Goal: Task Accomplishment & Management: Manage account settings

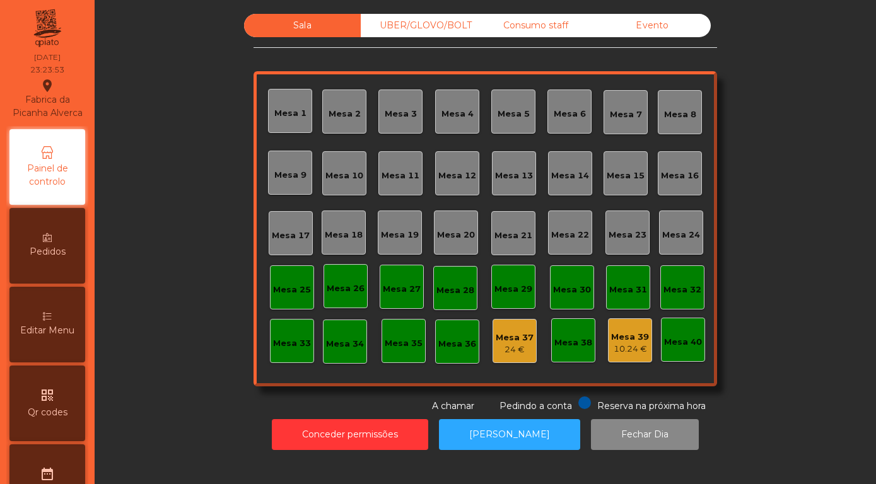
scroll to position [361, 0]
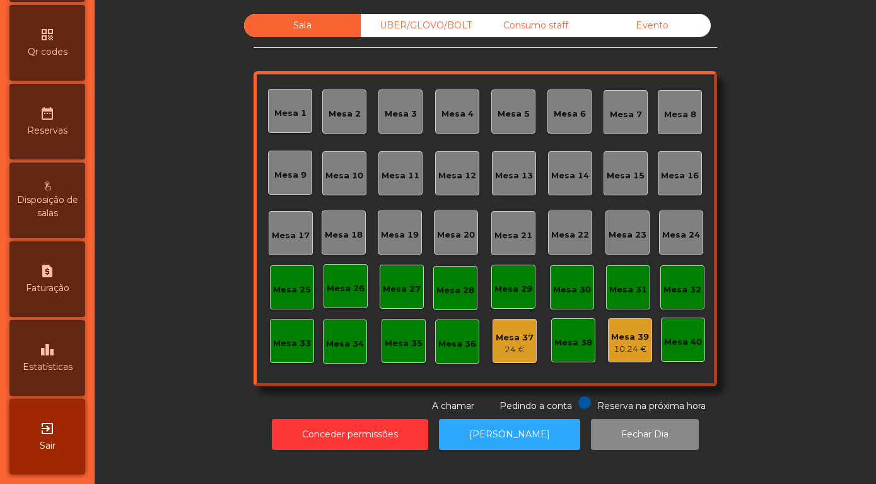
click at [44, 350] on icon "leaderboard" at bounding box center [47, 349] width 15 height 15
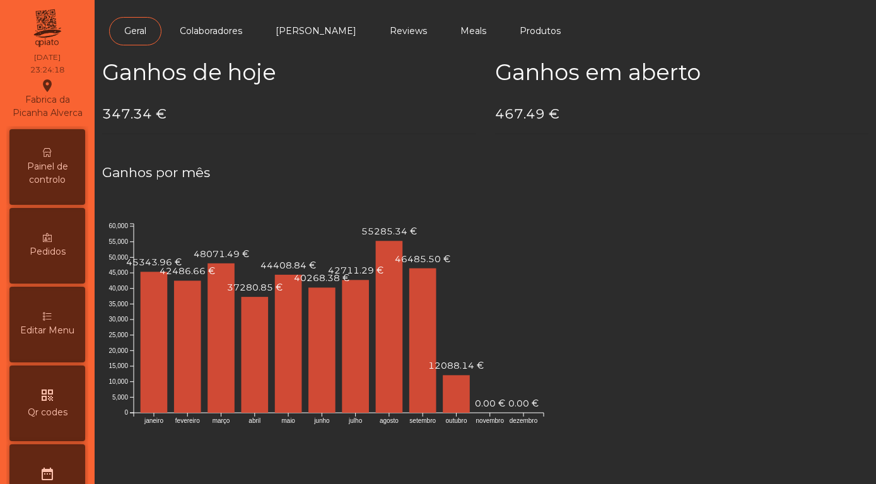
click at [53, 184] on span "Painel de controlo" at bounding box center [47, 173] width 69 height 26
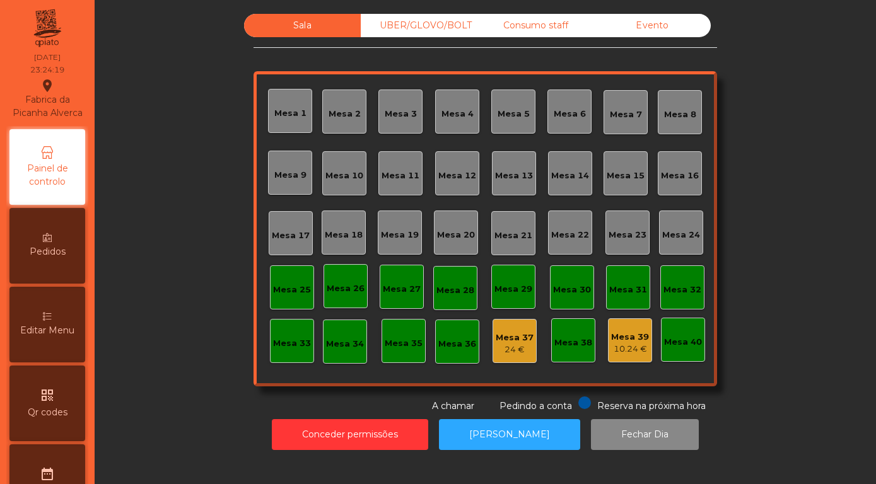
click at [661, 37] on div "Evento" at bounding box center [652, 25] width 117 height 23
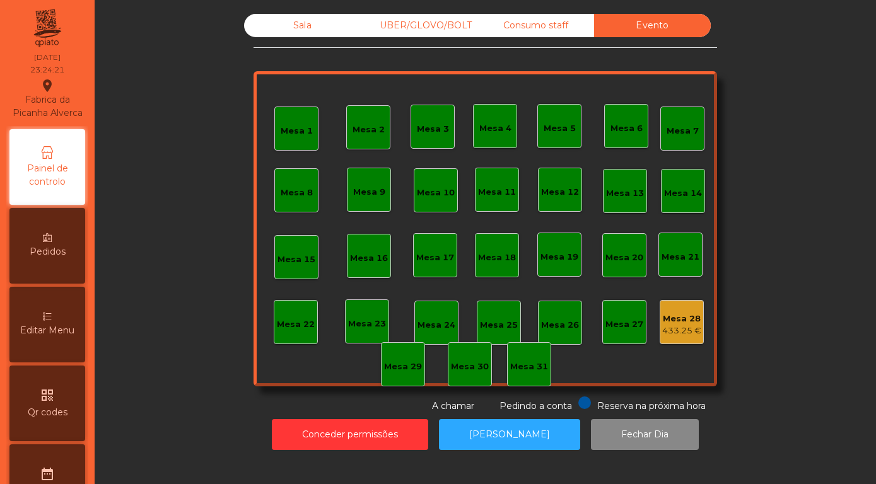
click at [667, 337] on div "433.25 €" at bounding box center [681, 331] width 39 height 13
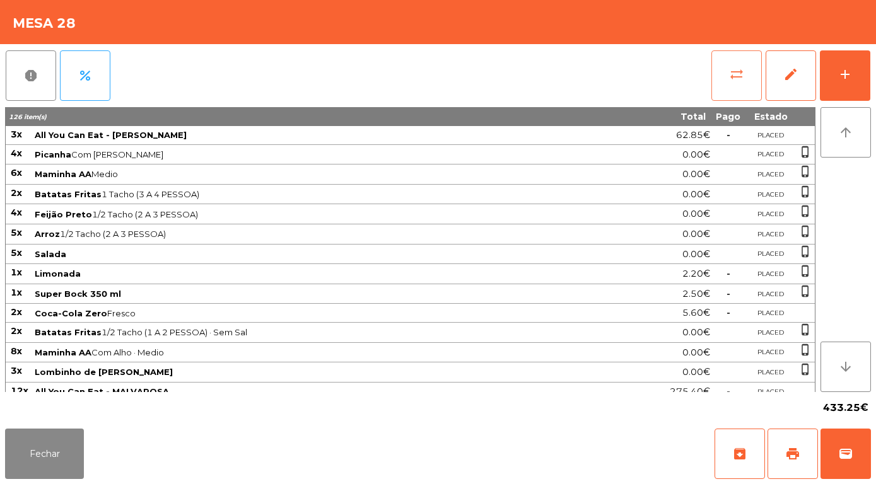
click at [743, 76] on span "sync_alt" at bounding box center [736, 74] width 15 height 15
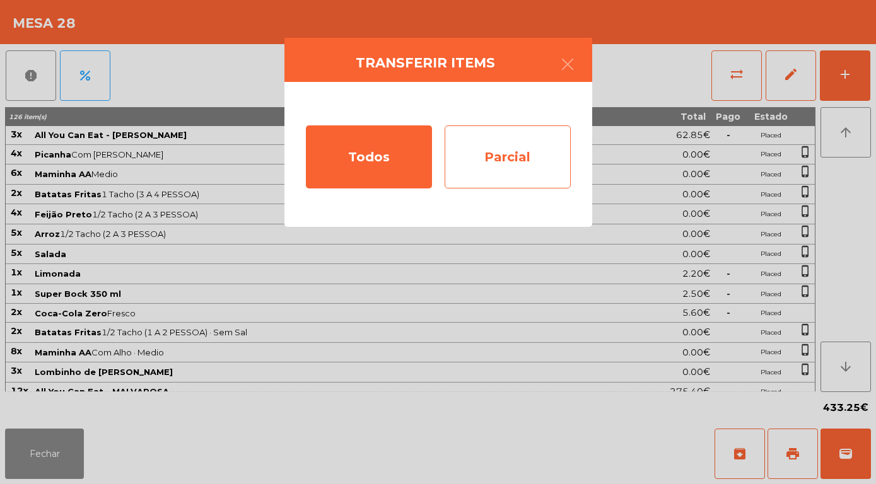
click at [500, 159] on div "Parcial" at bounding box center [507, 156] width 126 height 63
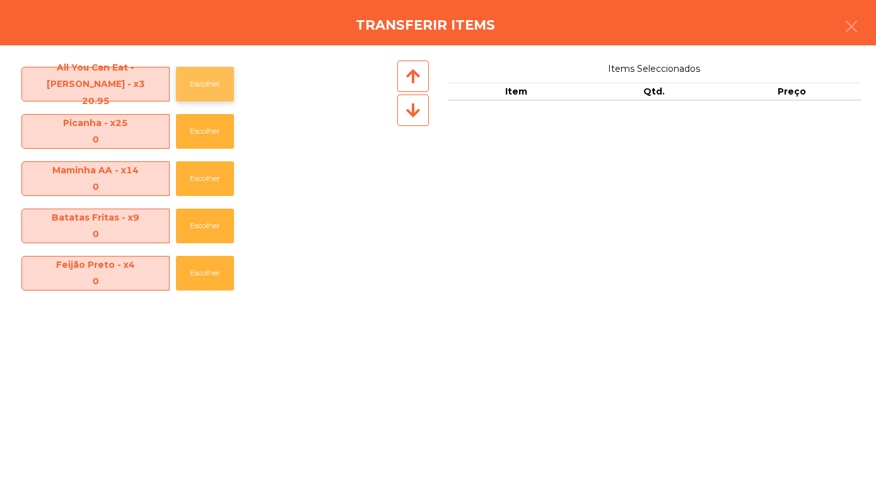
click at [204, 85] on button "Escolher" at bounding box center [205, 84] width 58 height 35
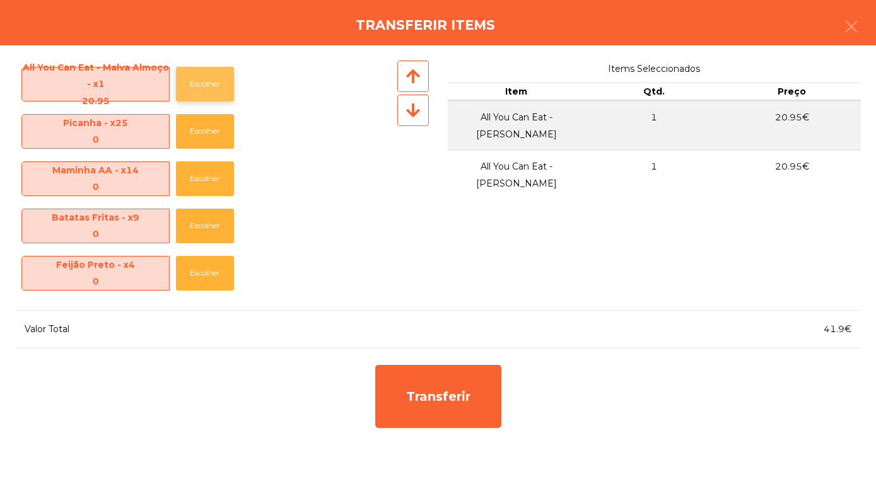
click at [204, 85] on button "Escolher" at bounding box center [205, 84] width 58 height 35
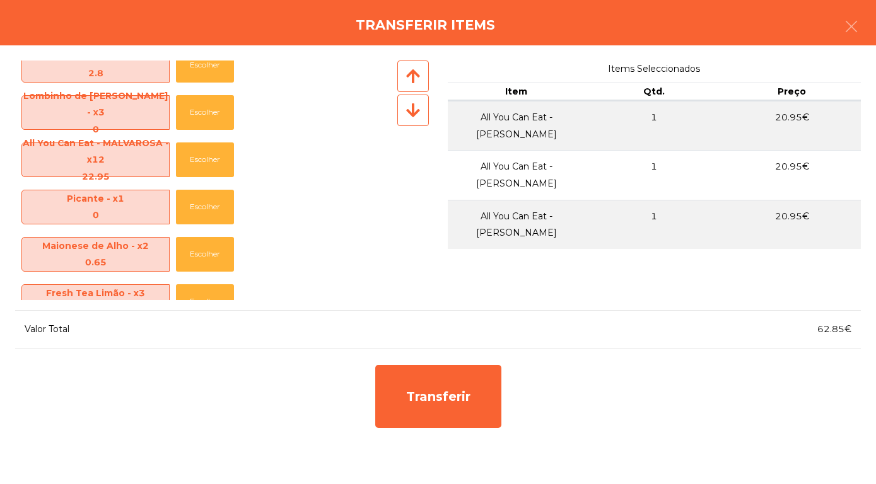
scroll to position [398, 0]
click at [206, 163] on button "Escolher" at bounding box center [205, 159] width 58 height 35
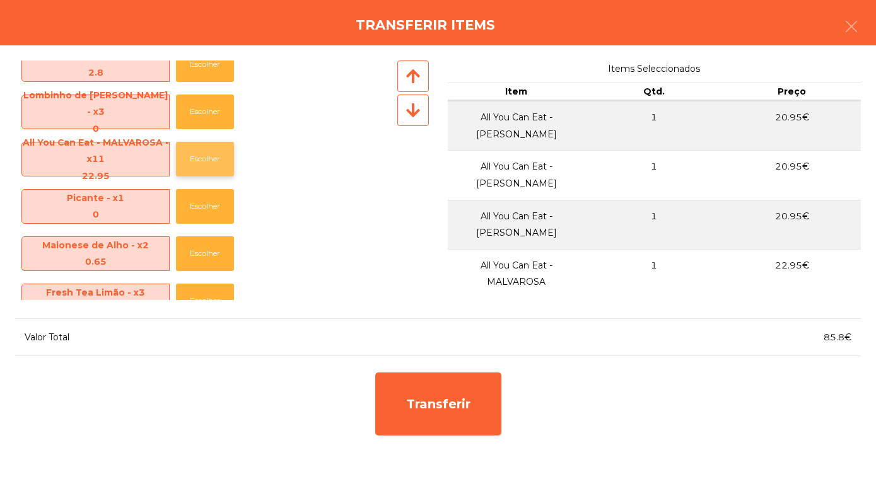
click at [206, 163] on button "Escolher" at bounding box center [205, 159] width 58 height 35
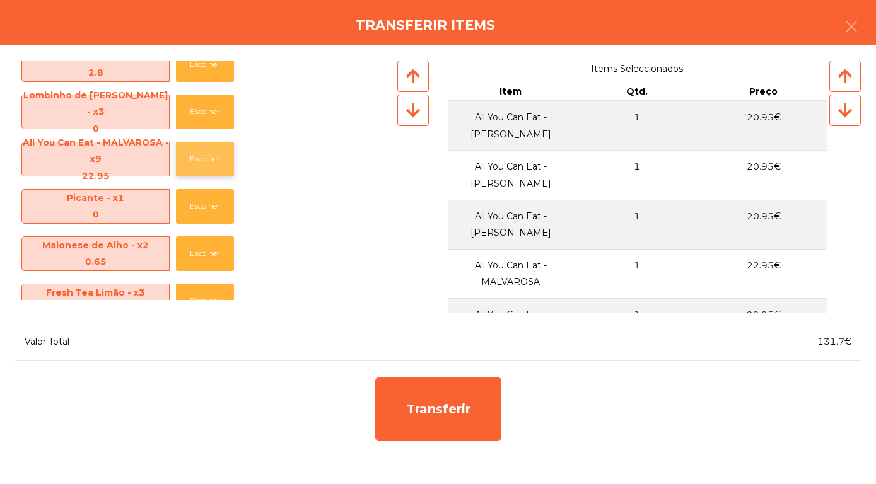
click at [206, 163] on button "Escolher" at bounding box center [205, 159] width 58 height 35
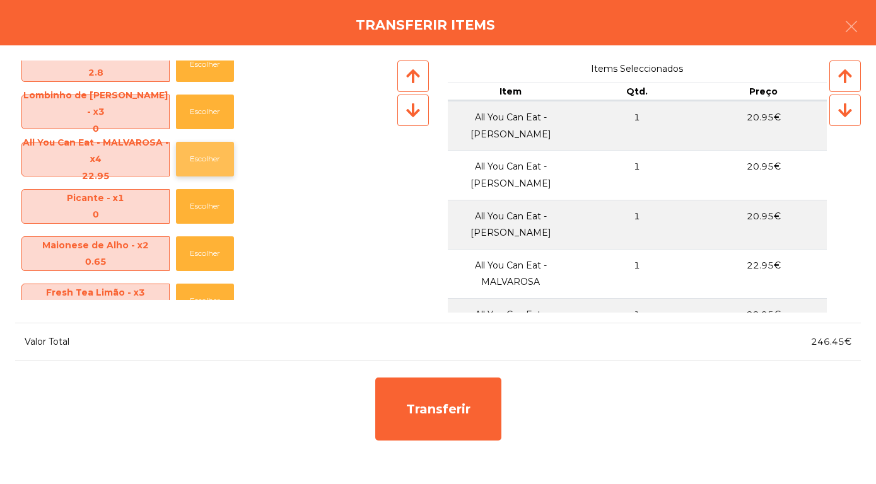
click at [206, 163] on button "Escolher" at bounding box center [205, 159] width 58 height 35
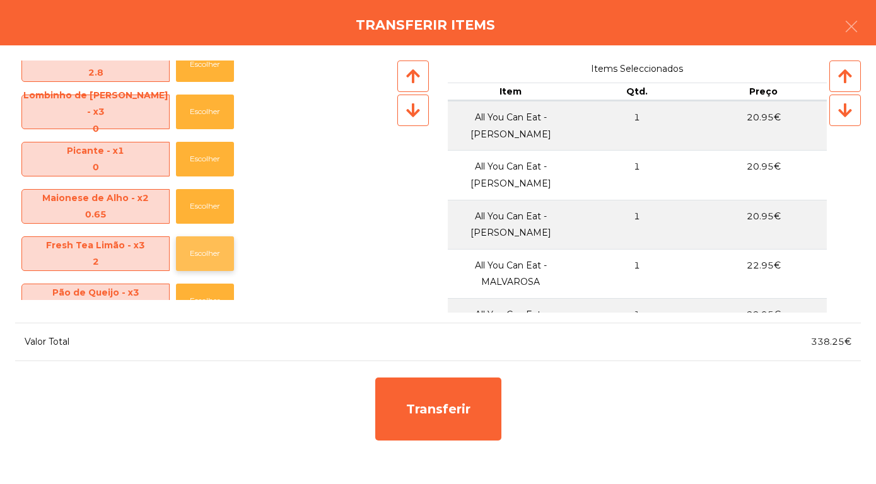
click at [189, 245] on button "Escolher" at bounding box center [205, 253] width 58 height 35
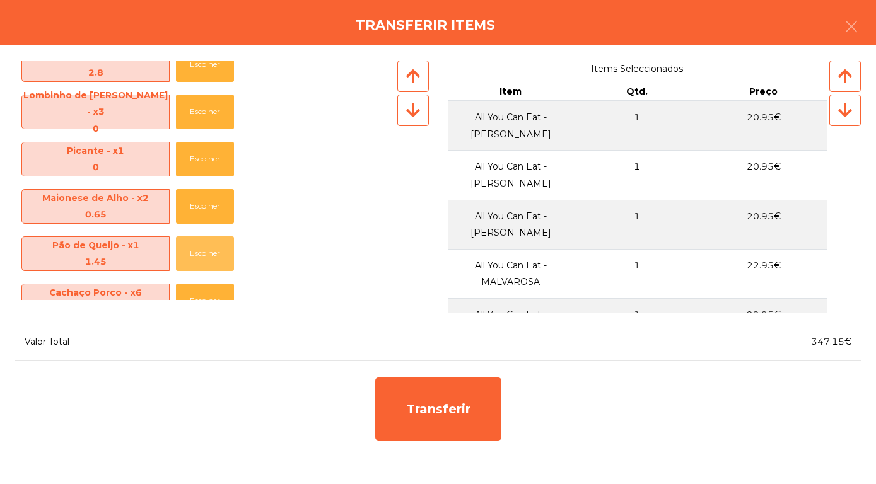
click at [189, 245] on button "Escolher" at bounding box center [205, 253] width 58 height 35
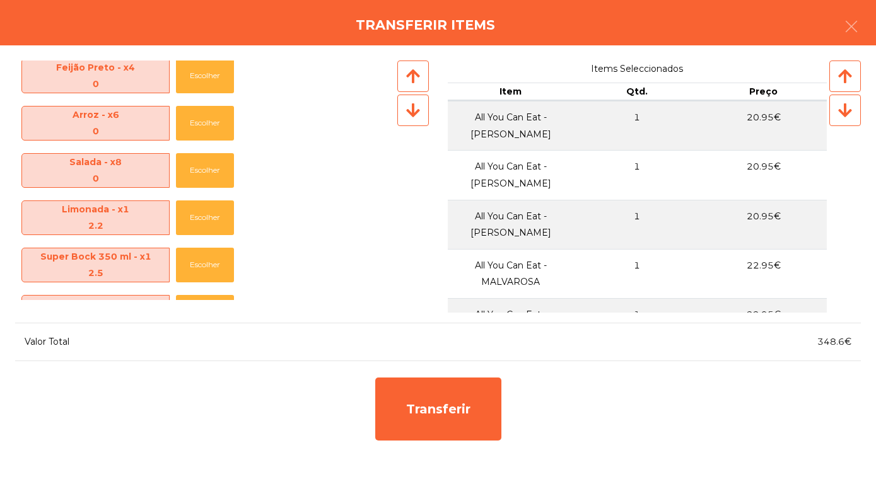
scroll to position [151, 0]
click at [199, 231] on button "Escolher" at bounding box center [205, 217] width 58 height 35
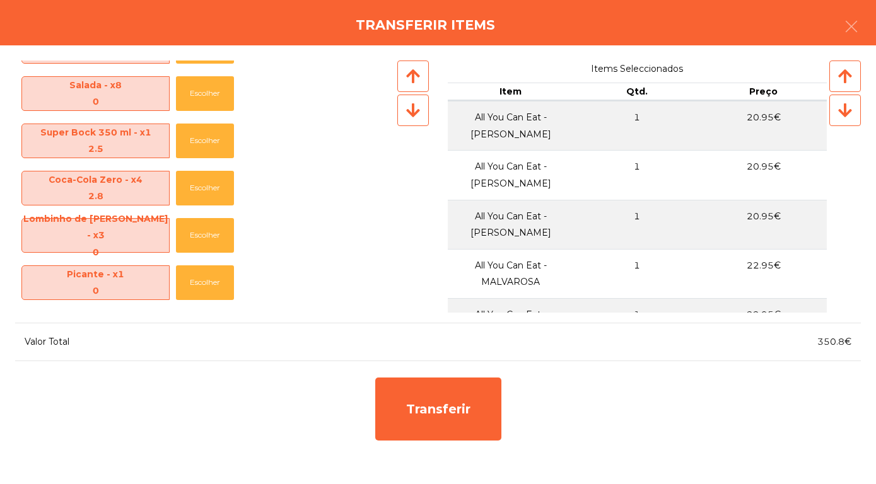
scroll to position [231, 0]
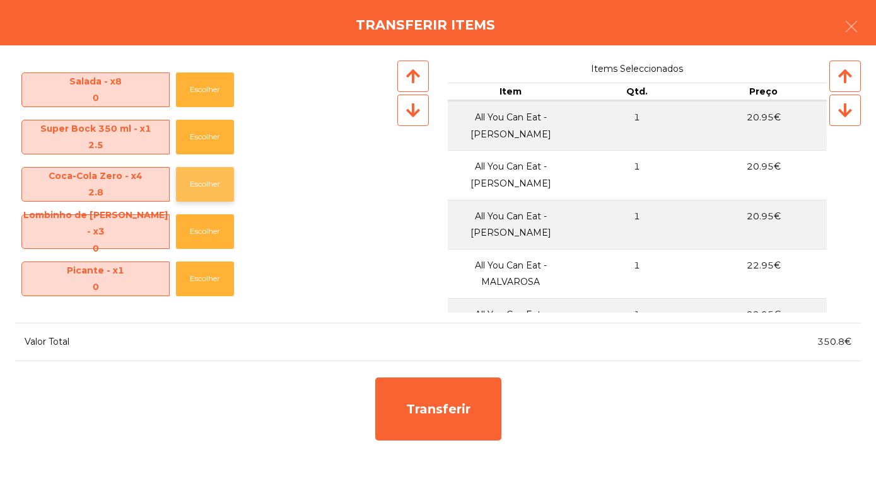
click at [209, 182] on button "Escolher" at bounding box center [205, 184] width 58 height 35
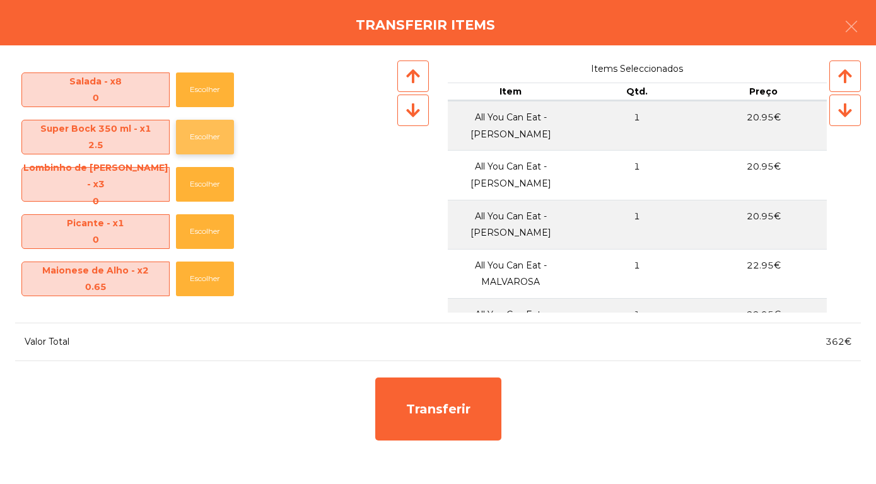
click at [198, 132] on button "Escolher" at bounding box center [205, 137] width 58 height 35
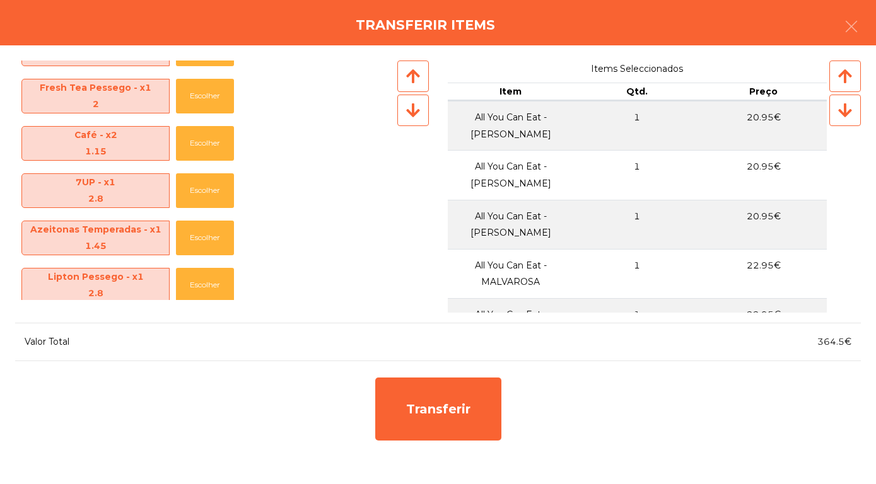
scroll to position [492, 0]
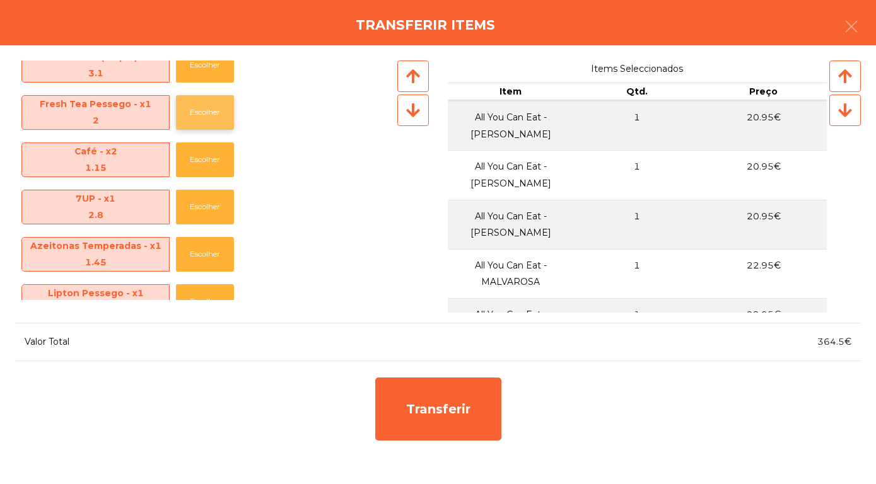
click at [217, 105] on button "Escolher" at bounding box center [205, 112] width 58 height 35
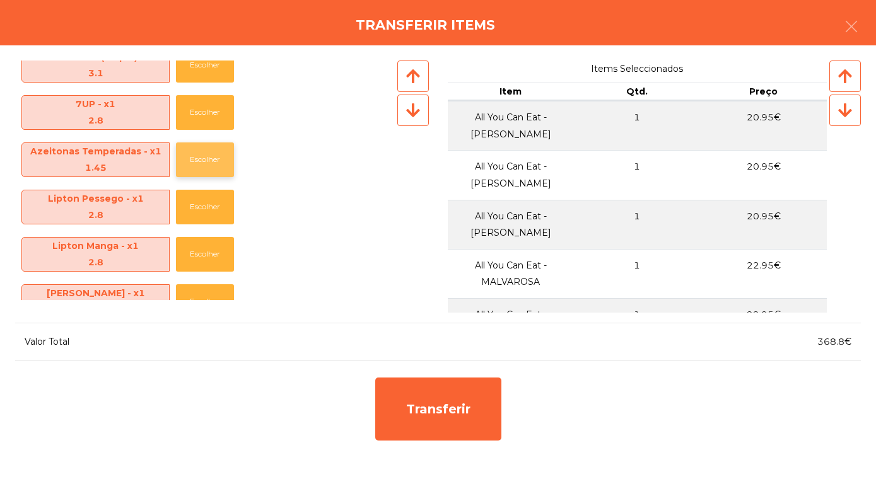
click at [215, 163] on button "Escolher" at bounding box center [205, 159] width 58 height 35
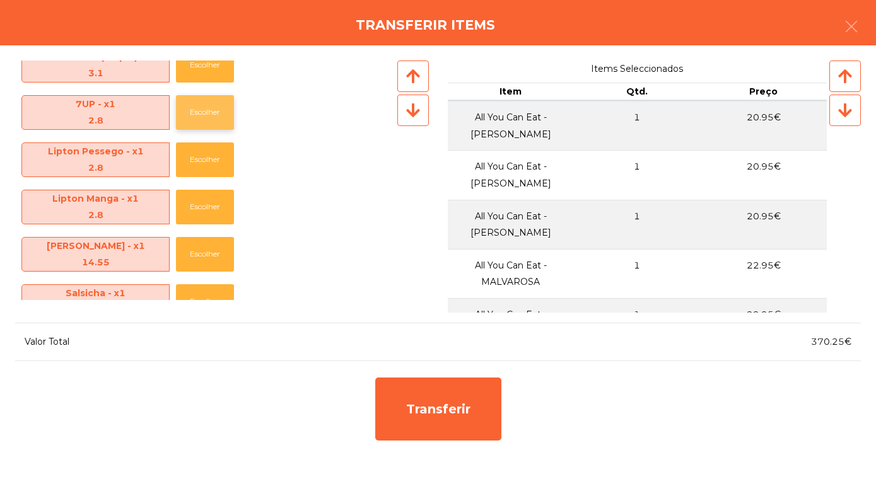
click at [209, 109] on button "Escolher" at bounding box center [205, 112] width 58 height 35
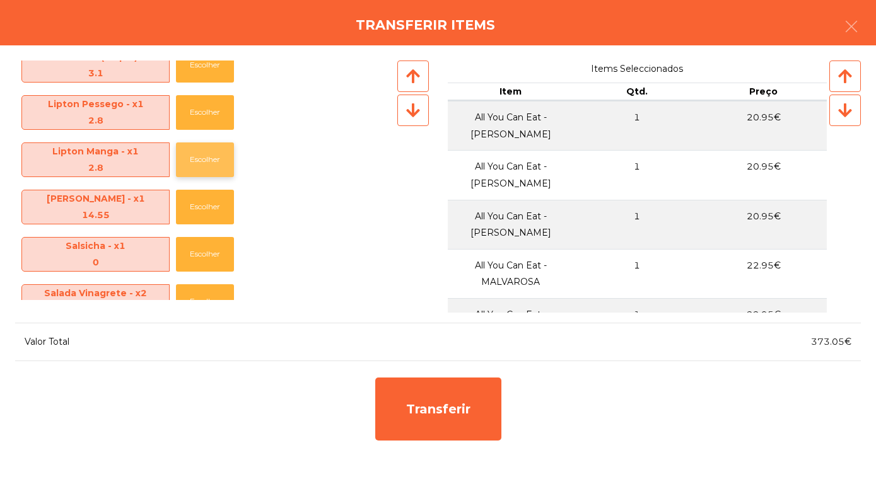
click at [210, 153] on button "Escolher" at bounding box center [205, 159] width 58 height 35
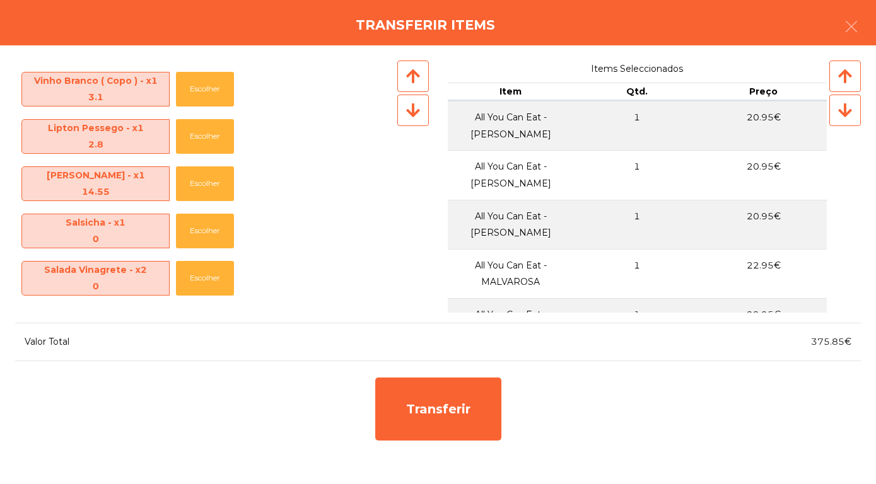
scroll to position [467, 0]
click at [207, 137] on button "Escolher" at bounding box center [205, 137] width 58 height 35
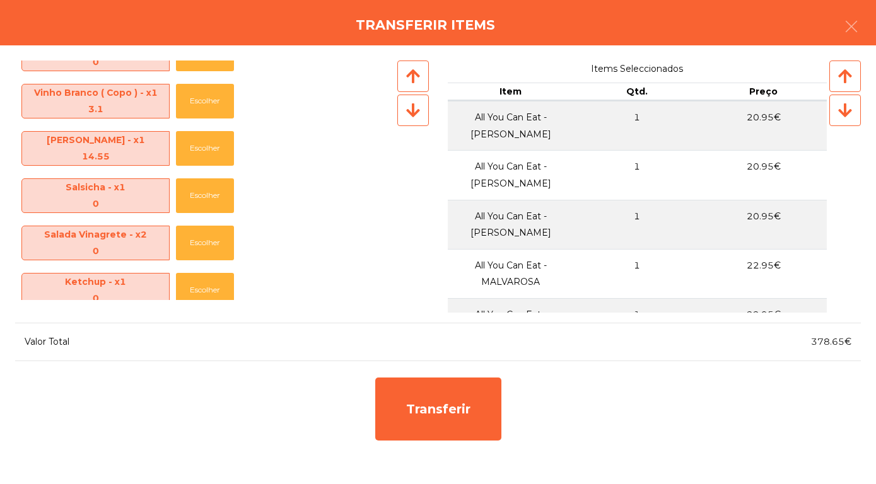
scroll to position [456, 0]
click at [210, 104] on button "Escolher" at bounding box center [205, 100] width 58 height 35
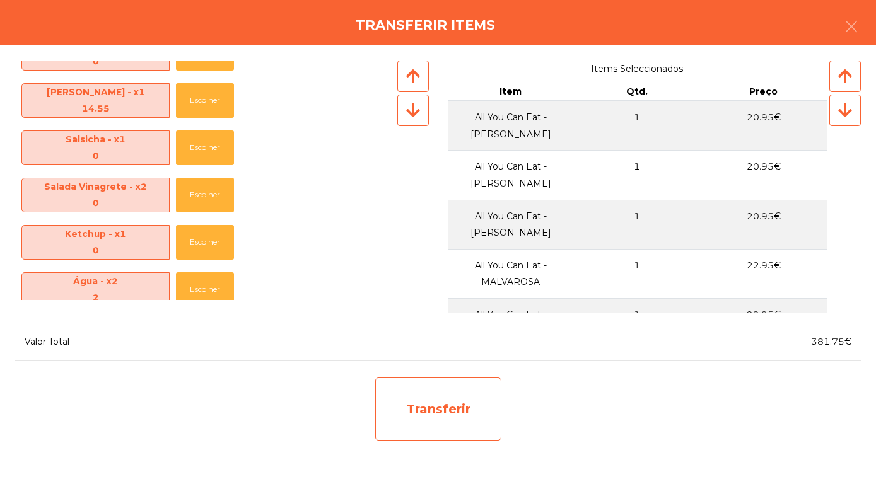
click at [489, 423] on div "Transferir" at bounding box center [438, 409] width 126 height 63
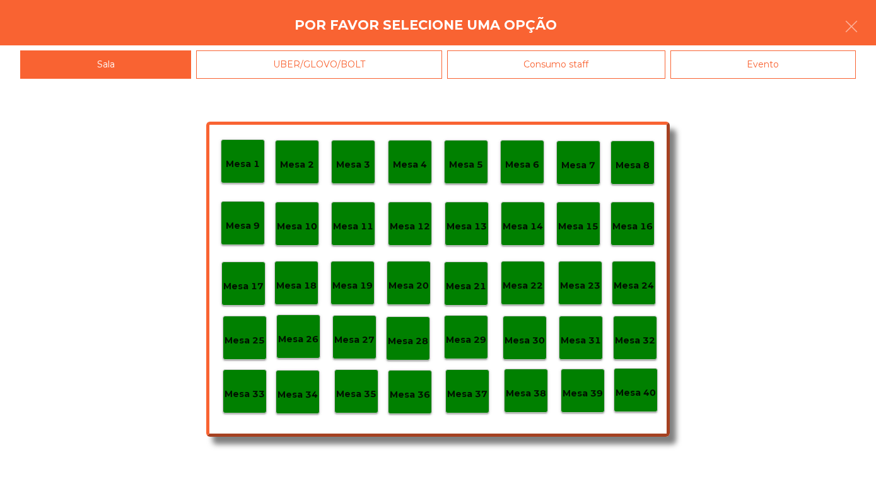
click at [525, 335] on p "Mesa 30" at bounding box center [524, 340] width 40 height 14
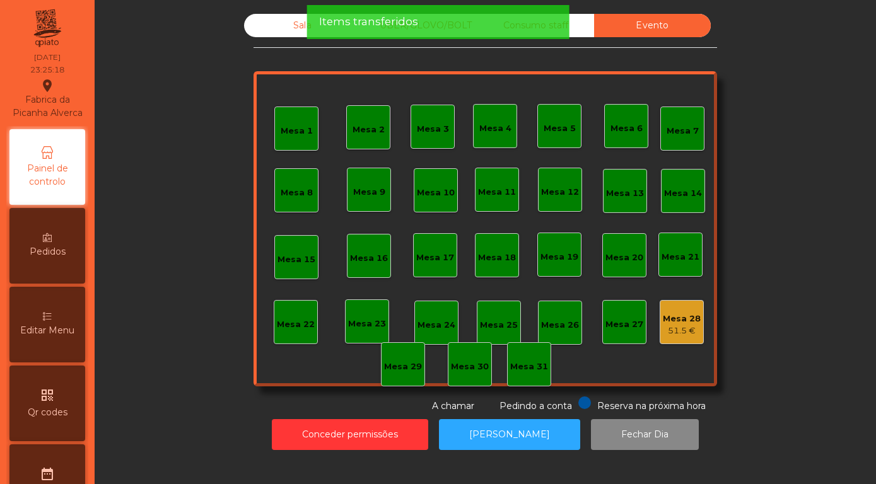
click at [185, 24] on div "Sala UBER/GLOVO/BOLT Consumo staff Evento Mesa 1 Mesa 2 [GEOGRAPHIC_DATA] 4 [GE…" at bounding box center [485, 213] width 747 height 399
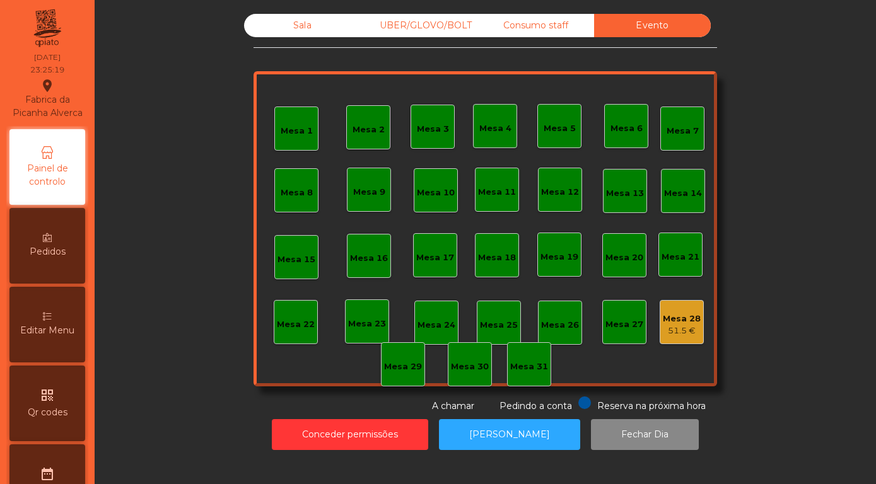
click at [303, 37] on div "Sala" at bounding box center [302, 25] width 117 height 23
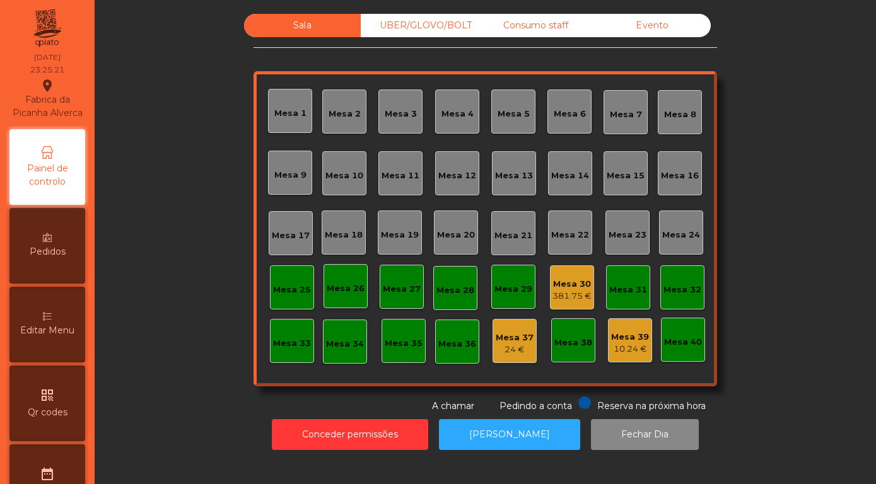
click at [579, 303] on div "381.75 €" at bounding box center [571, 296] width 39 height 13
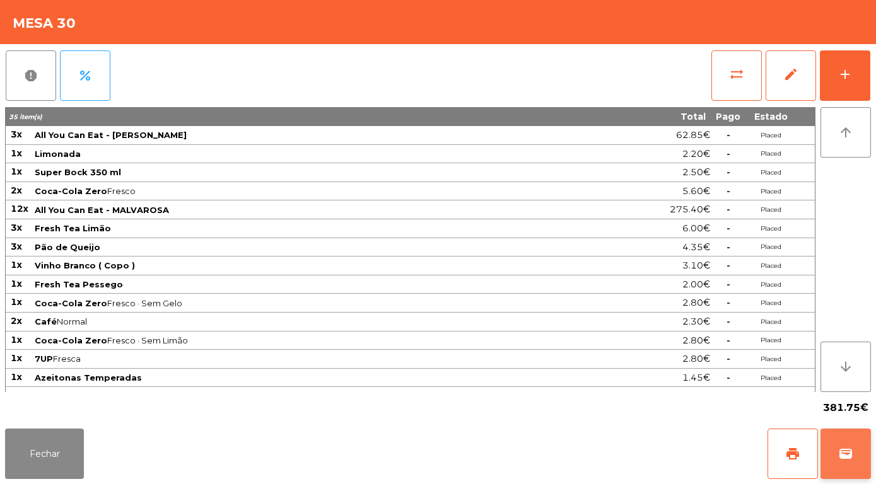
click at [859, 456] on button "wallet" at bounding box center [845, 454] width 50 height 50
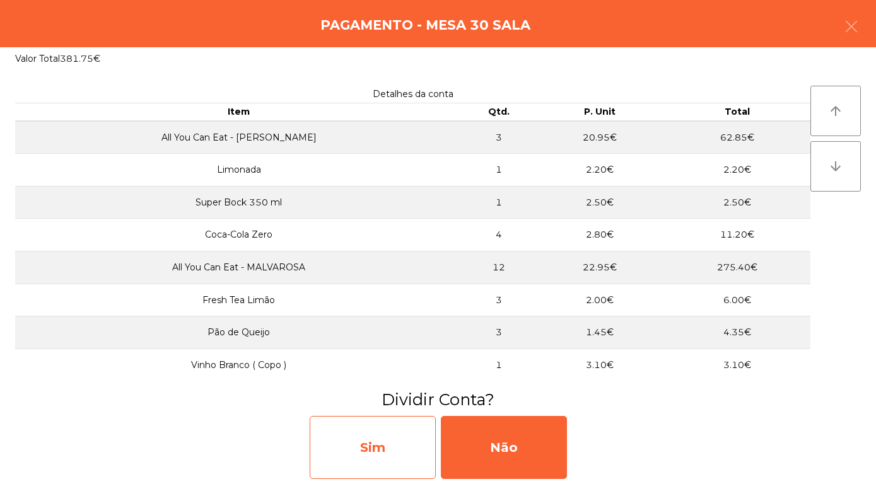
click at [378, 452] on div "Sim" at bounding box center [372, 447] width 126 height 63
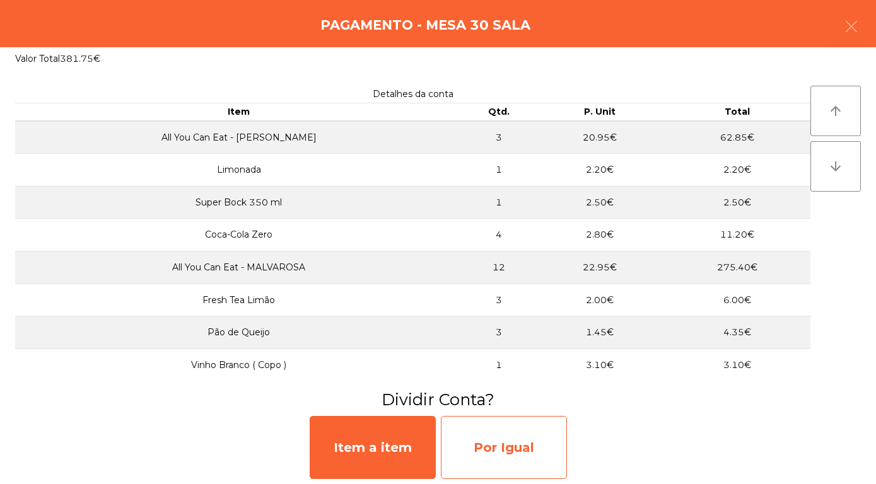
click at [518, 452] on div "Por Igual" at bounding box center [504, 447] width 126 height 63
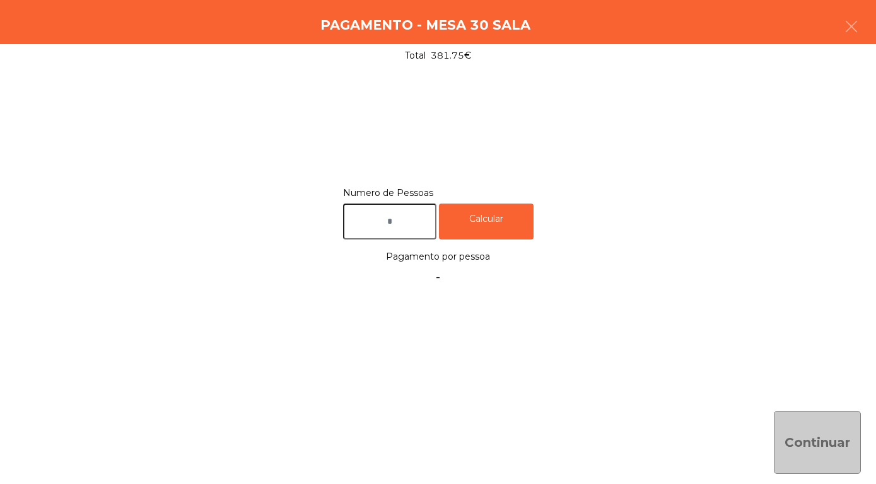
click at [415, 221] on input "text" at bounding box center [389, 222] width 93 height 36
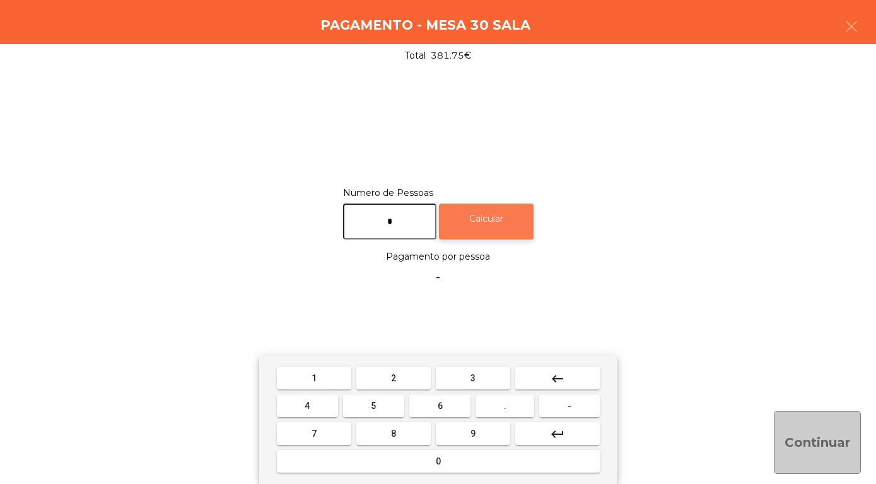
type input "*"
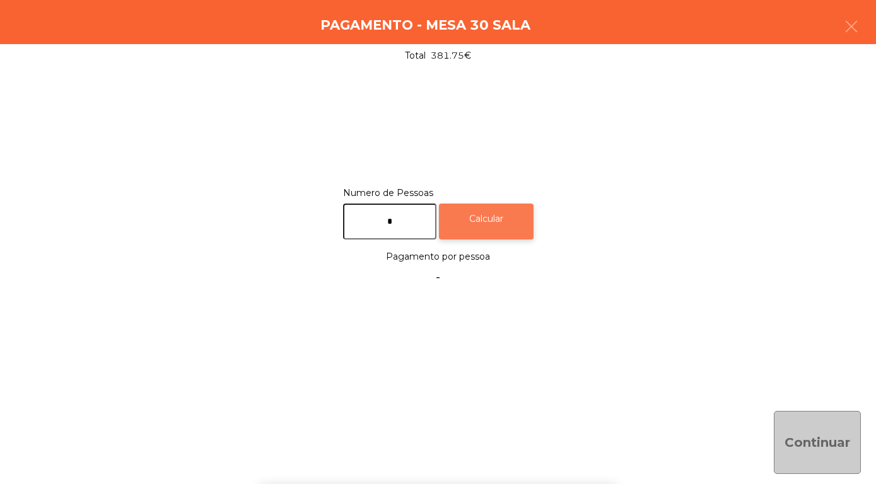
click at [512, 221] on div "Calcular" at bounding box center [486, 222] width 95 height 36
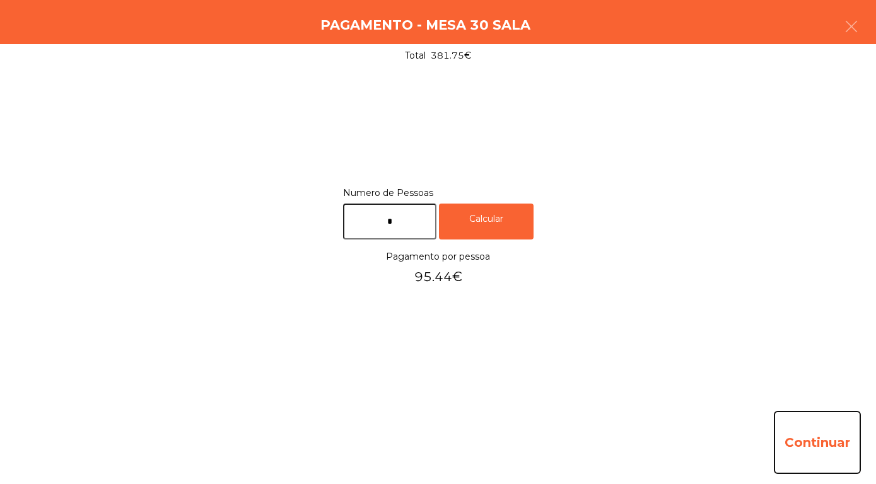
click at [811, 439] on button "Continuar" at bounding box center [816, 442] width 87 height 63
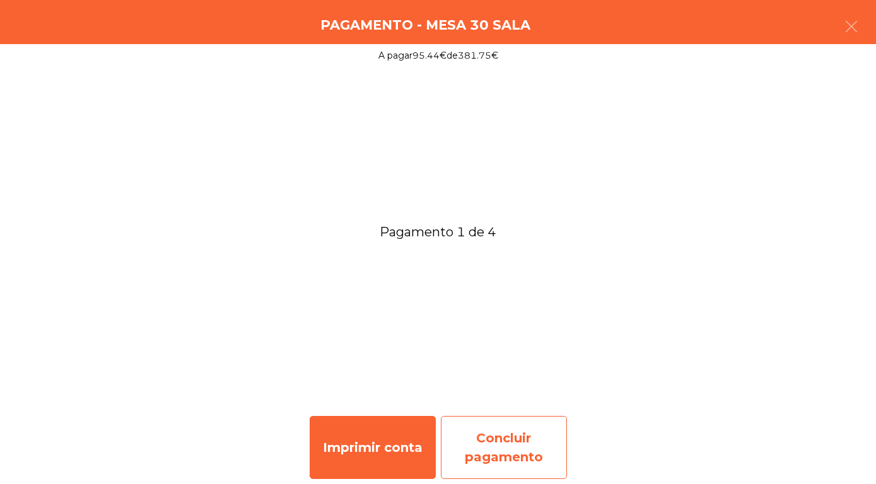
click at [514, 470] on div "Concluir pagamento" at bounding box center [504, 447] width 126 height 63
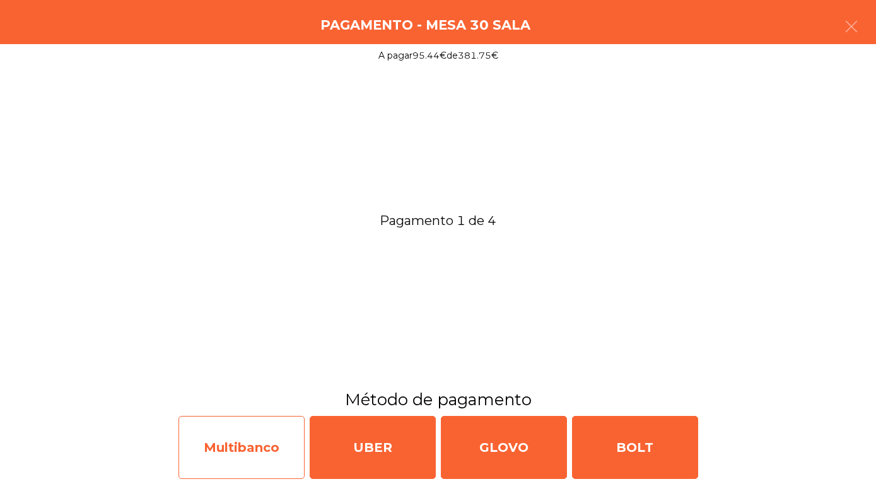
click at [262, 456] on div "Multibanco" at bounding box center [241, 447] width 126 height 63
select select "**"
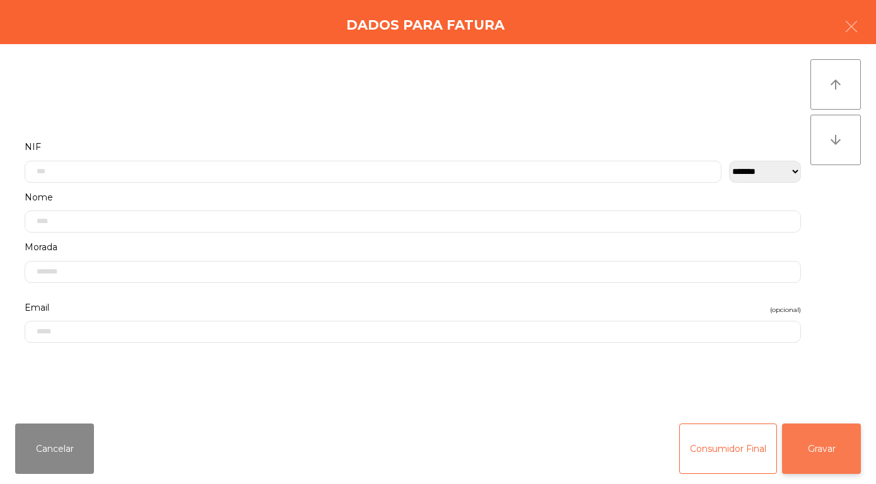
click at [842, 463] on button "Gravar" at bounding box center [821, 449] width 79 height 50
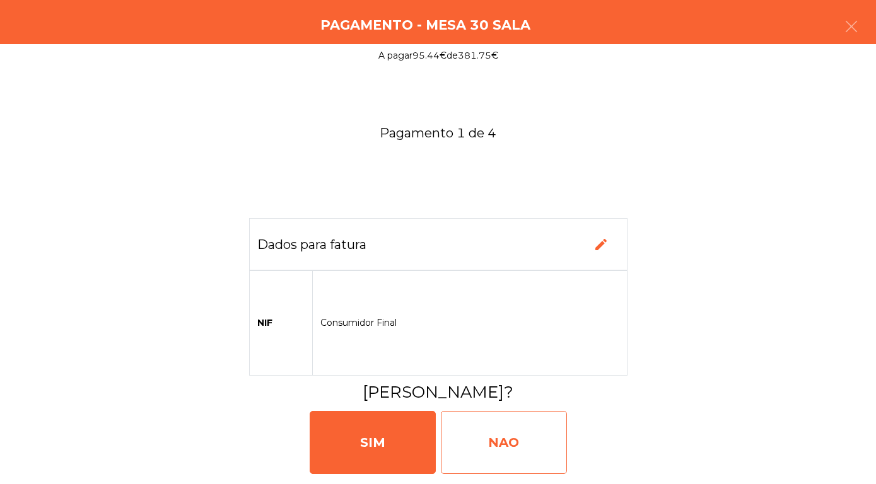
click at [524, 440] on div "NAO" at bounding box center [504, 442] width 126 height 63
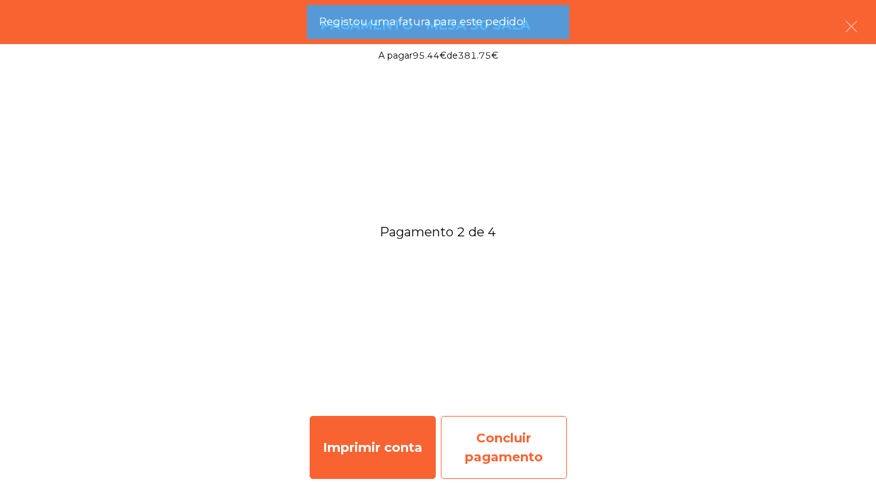
click at [512, 453] on div "Concluir pagamento" at bounding box center [504, 447] width 126 height 63
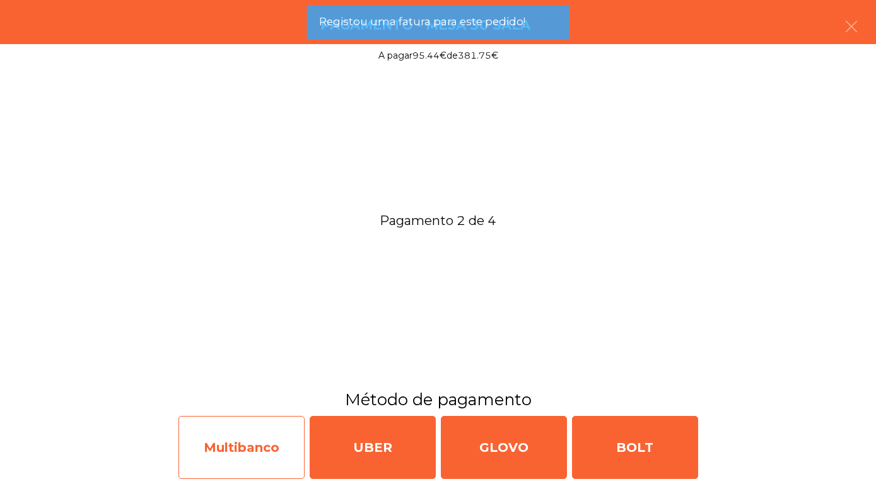
click at [242, 458] on div "Multibanco" at bounding box center [241, 447] width 126 height 63
select select "**"
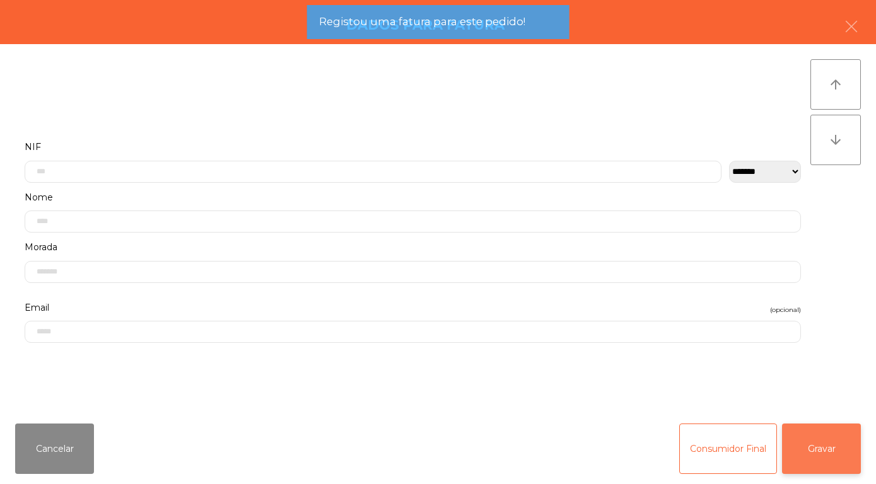
click at [836, 453] on button "Gravar" at bounding box center [821, 449] width 79 height 50
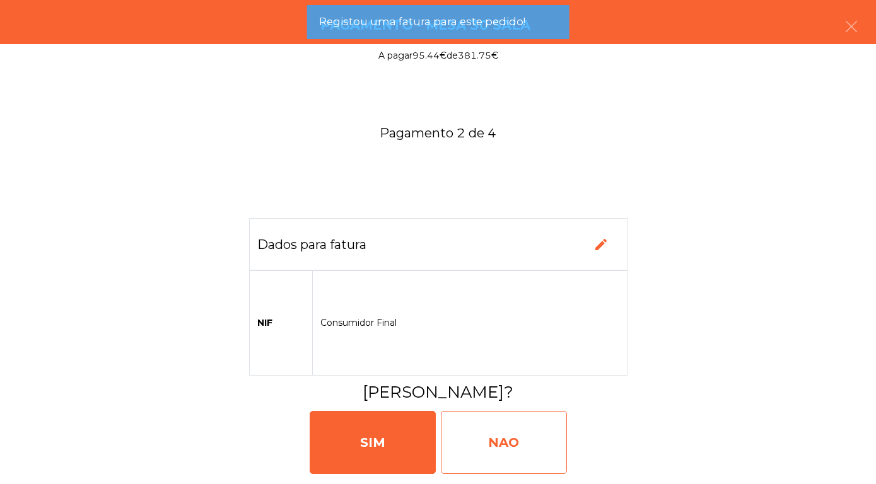
click at [508, 441] on div "NAO" at bounding box center [504, 442] width 126 height 63
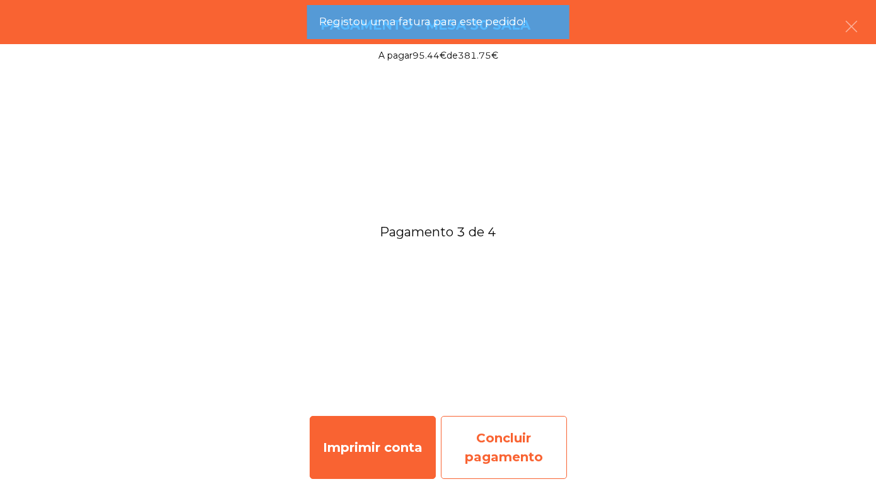
click at [511, 450] on div "Concluir pagamento" at bounding box center [504, 447] width 126 height 63
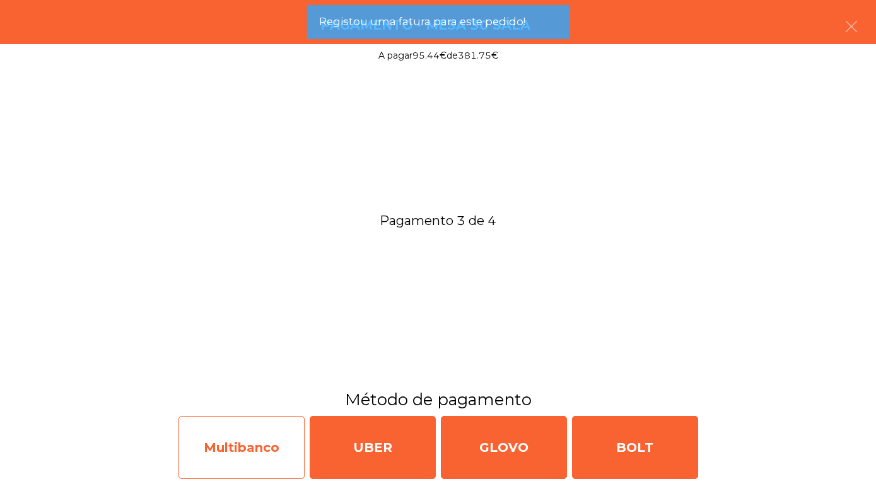
click at [248, 444] on div "Multibanco" at bounding box center [241, 447] width 126 height 63
select select "**"
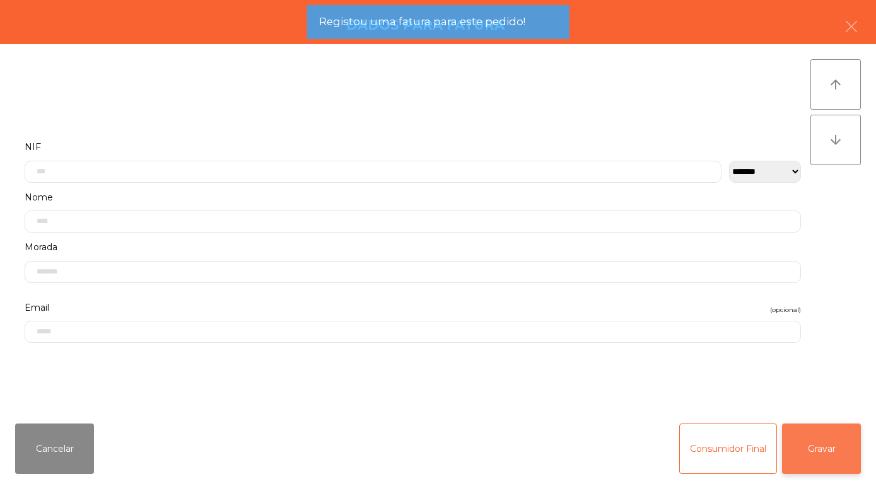
click at [825, 451] on button "Gravar" at bounding box center [821, 449] width 79 height 50
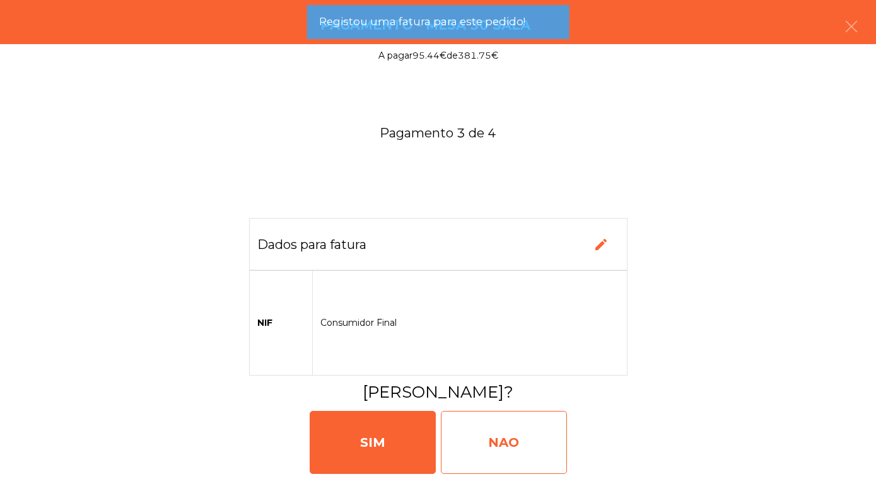
click at [507, 430] on div "NAO" at bounding box center [504, 442] width 126 height 63
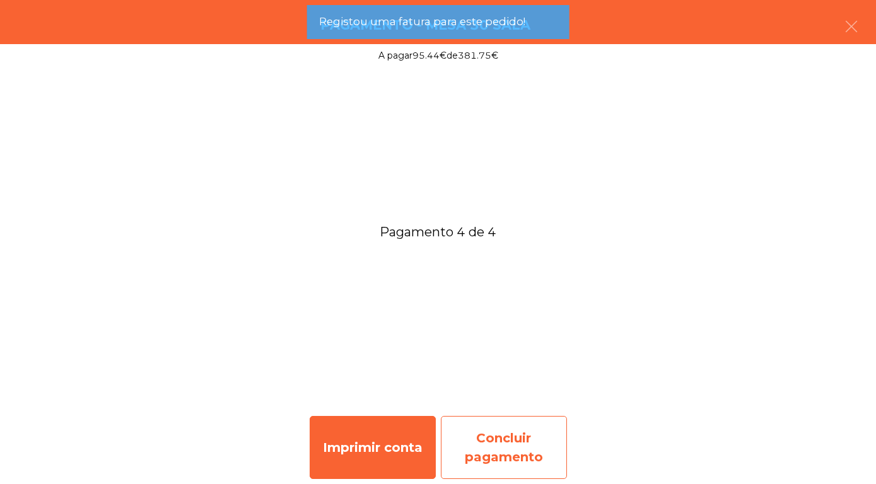
click at [516, 432] on div "Concluir pagamento" at bounding box center [504, 447] width 126 height 63
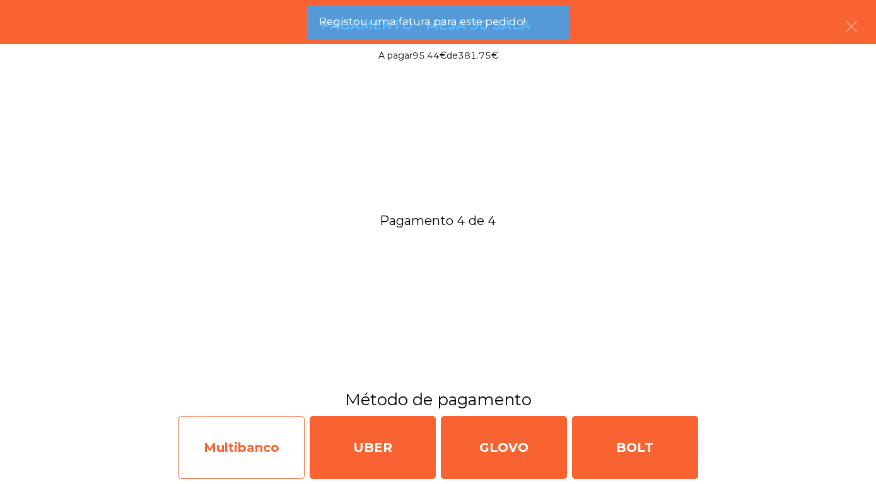
click at [238, 446] on div "Multibanco" at bounding box center [241, 447] width 126 height 63
select select "**"
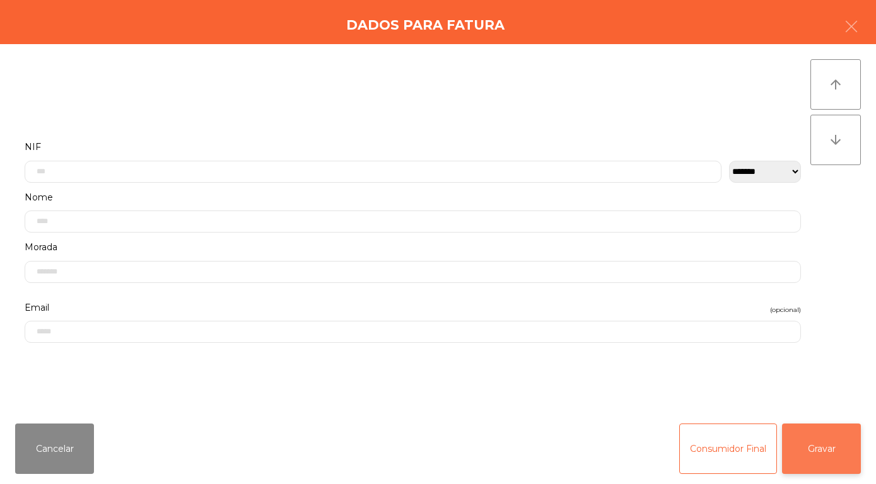
click at [823, 451] on button "Gravar" at bounding box center [821, 449] width 79 height 50
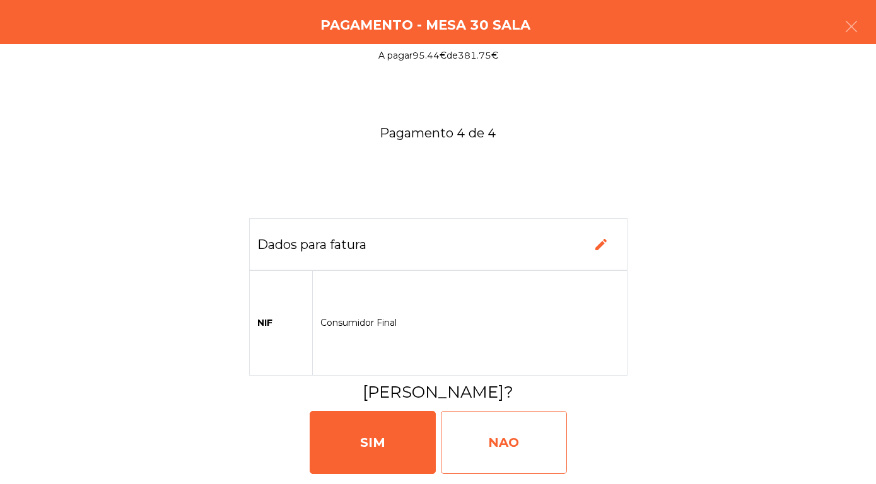
click at [507, 437] on div "NAO" at bounding box center [504, 442] width 126 height 63
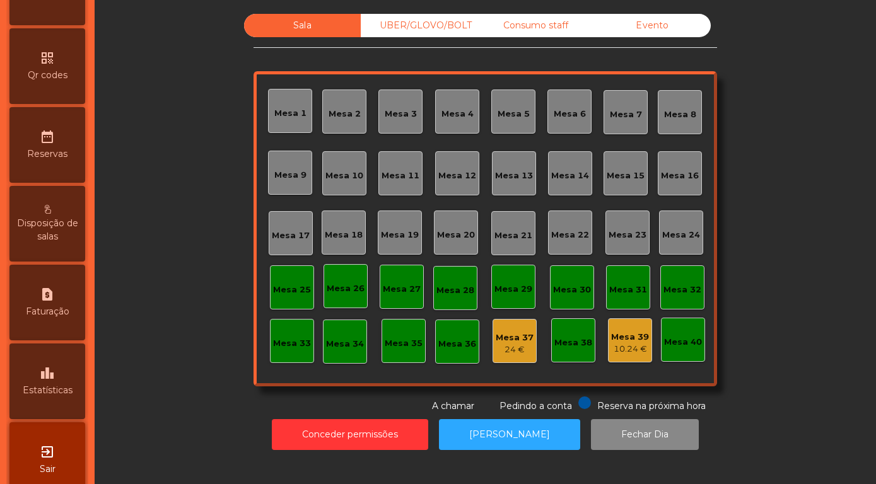
scroll to position [361, 0]
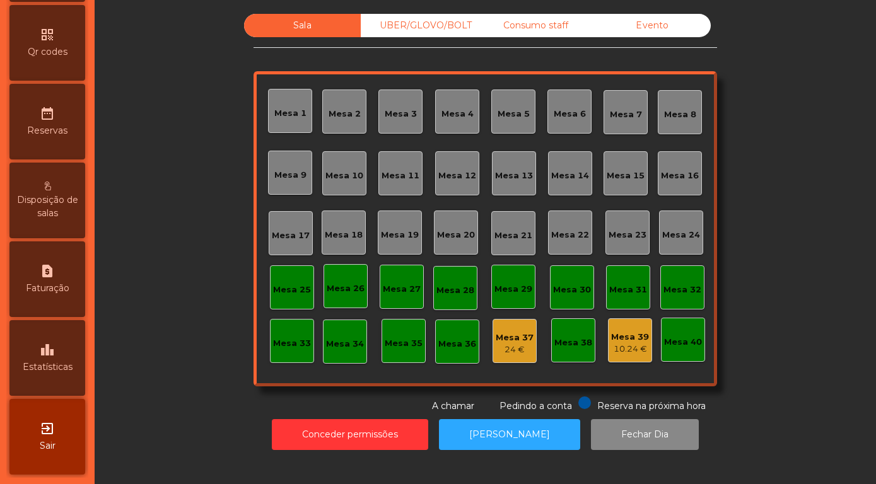
click at [49, 350] on icon "leaderboard" at bounding box center [47, 349] width 15 height 15
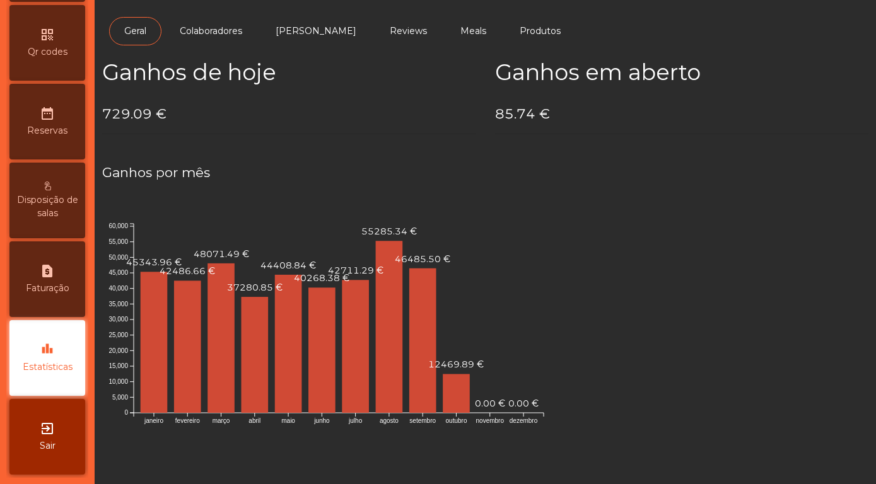
click at [47, 272] on icon "request_page" at bounding box center [47, 270] width 15 height 15
select select "**"
select select "****"
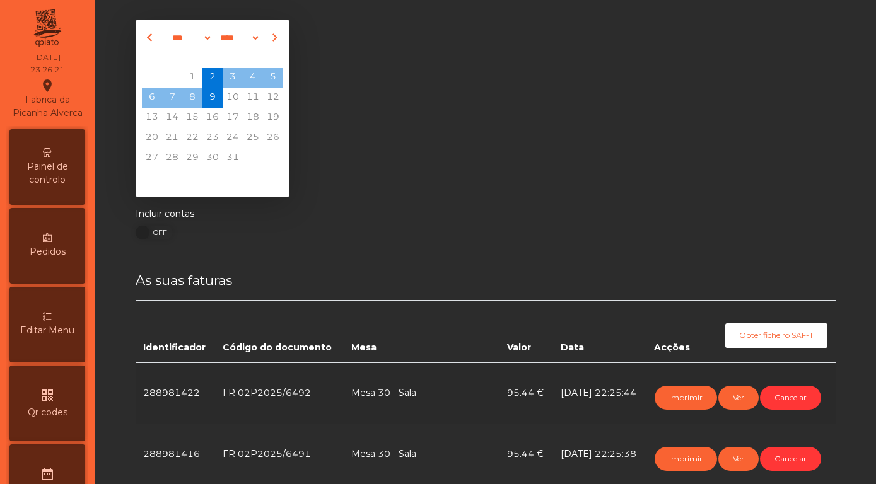
click at [30, 161] on span "Painel de controlo" at bounding box center [47, 173] width 69 height 26
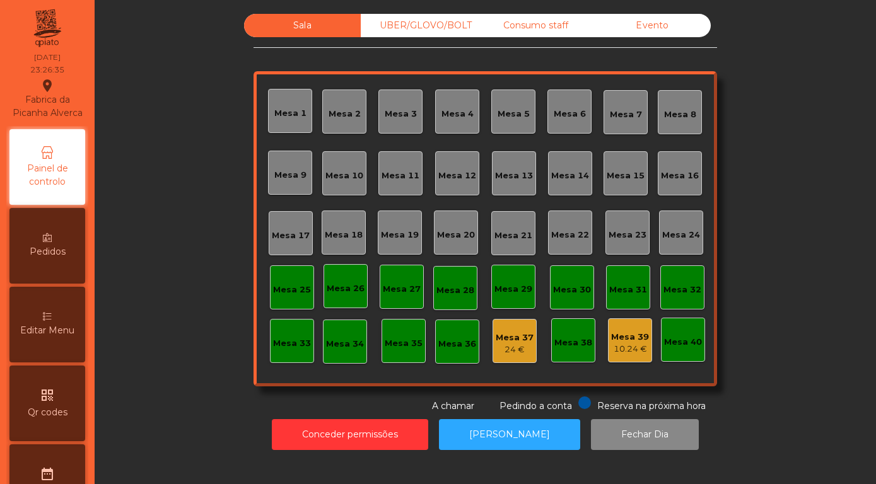
click at [653, 37] on div "Evento" at bounding box center [652, 25] width 117 height 23
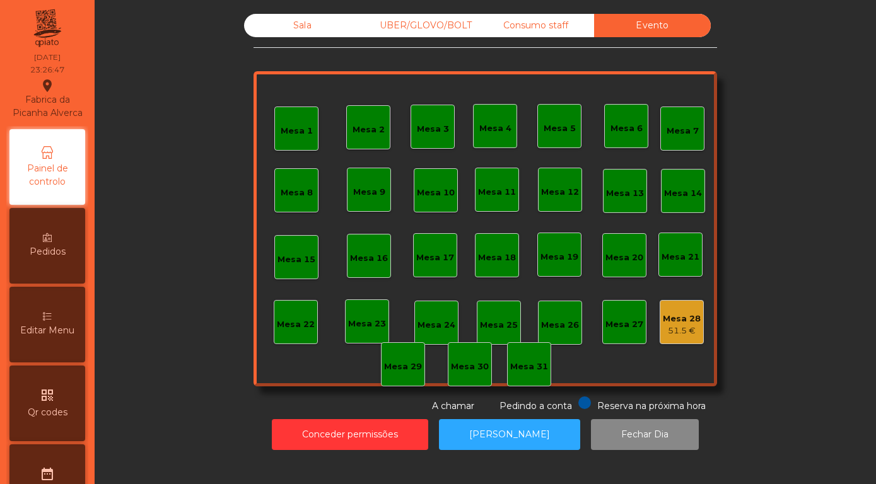
click at [669, 325] on div "Mesa 28 51.5 €" at bounding box center [681, 323] width 38 height 30
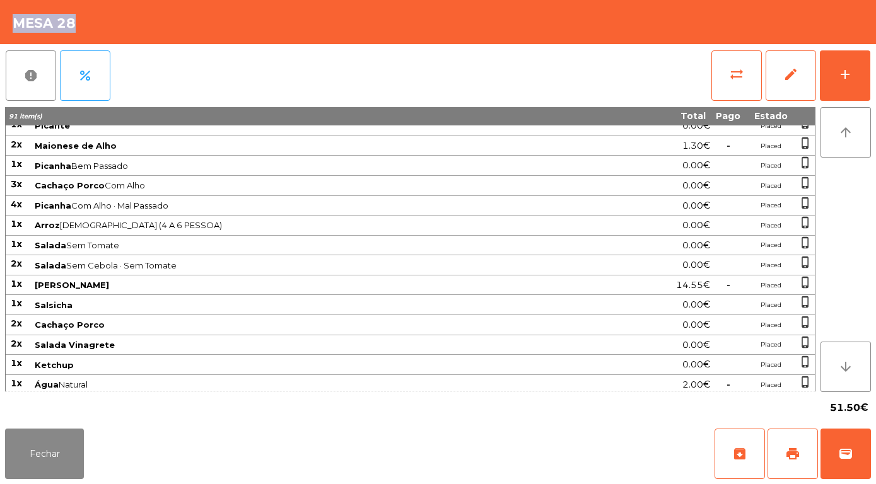
scroll to position [405, 0]
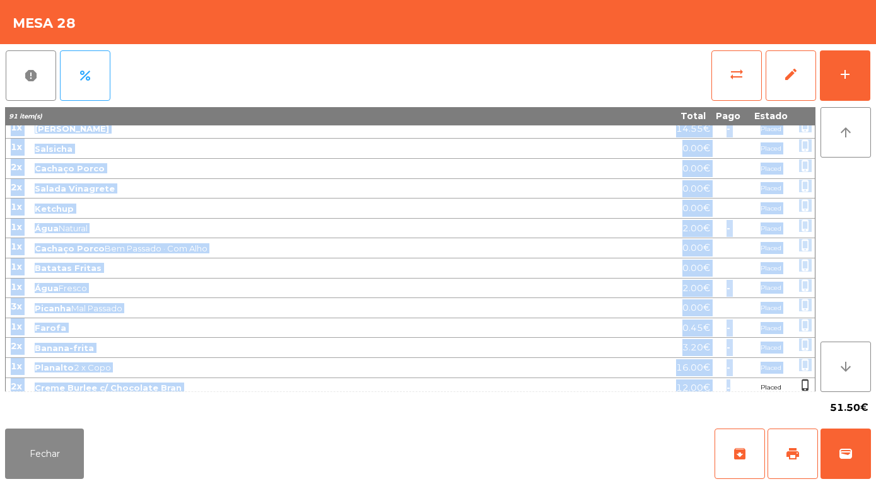
drag, startPoint x: 13, startPoint y: 134, endPoint x: 717, endPoint y: 378, distance: 745.4
click at [717, 378] on tbody "4x Picanha Com Alho · Médio 0.00€ Placed phone_iphone 6x Maminha AA Medio 0.00€…" at bounding box center [410, 59] width 809 height 677
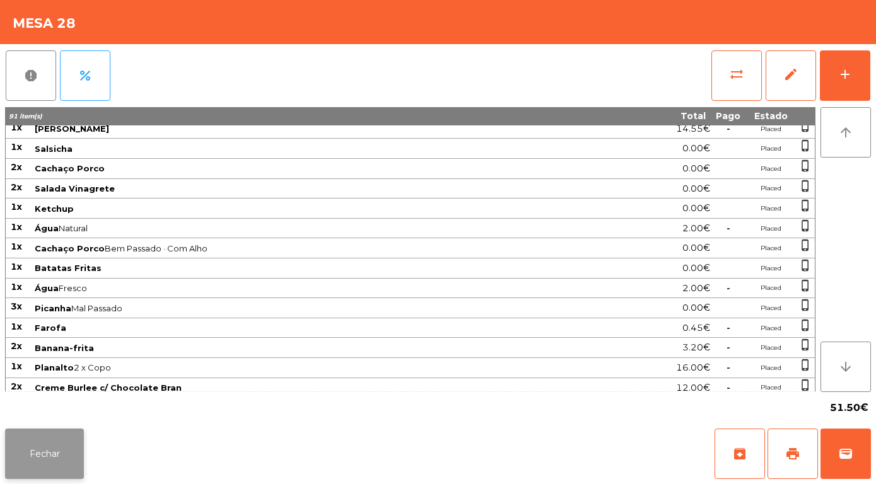
click at [39, 461] on button "Fechar" at bounding box center [44, 454] width 79 height 50
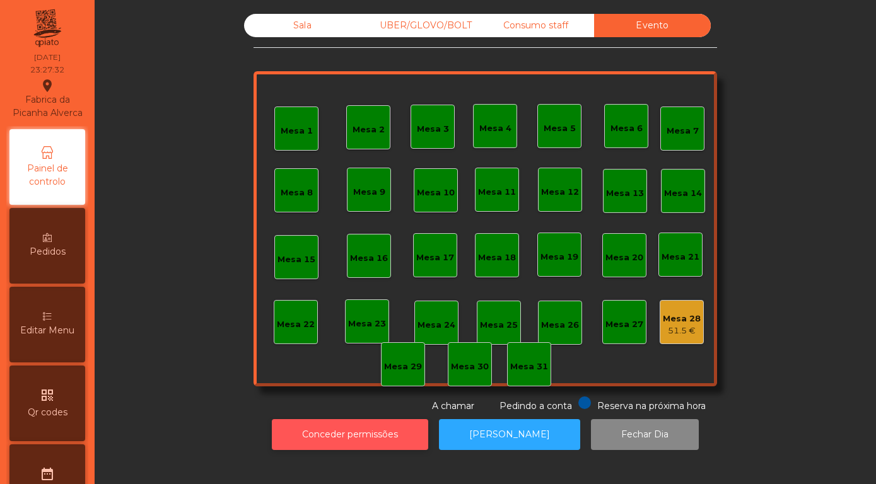
click at [371, 448] on button "Conceder permissões" at bounding box center [350, 434] width 156 height 31
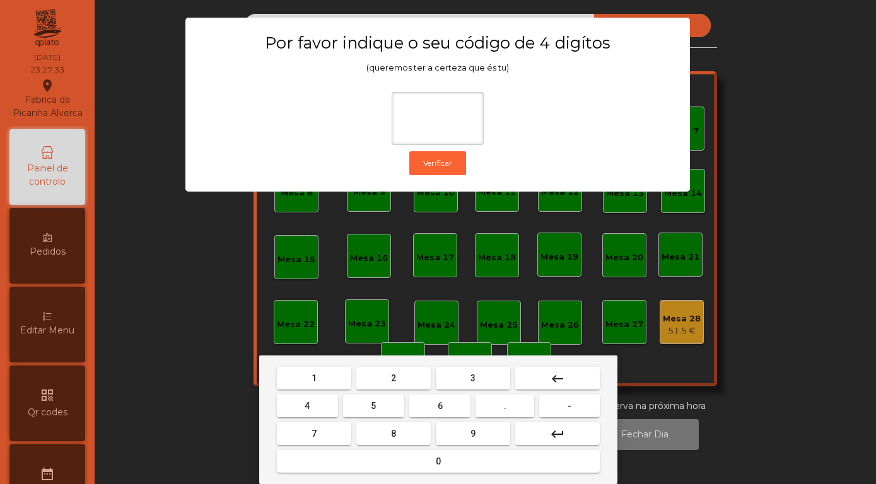
click at [408, 432] on button "8" at bounding box center [393, 433] width 74 height 23
click at [309, 408] on span "4" at bounding box center [306, 406] width 5 height 10
click at [362, 408] on button "5" at bounding box center [373, 406] width 61 height 23
click at [310, 436] on button "7" at bounding box center [314, 433] width 74 height 23
type input "****"
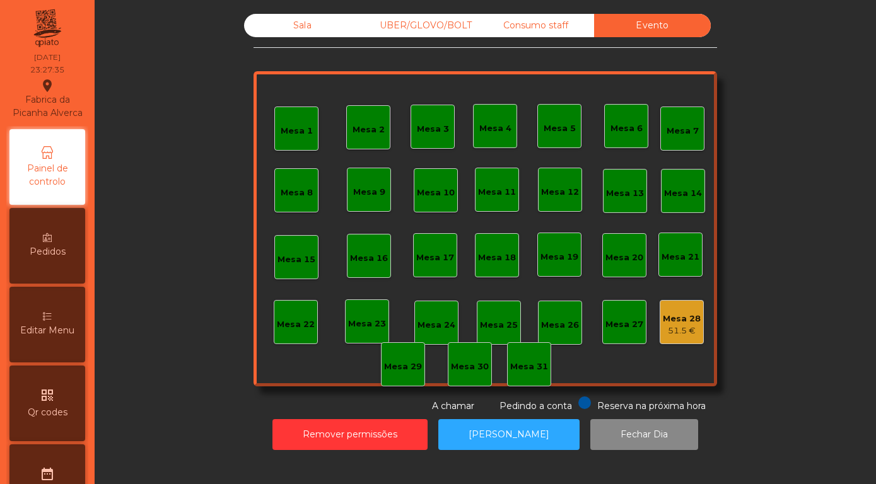
click at [692, 337] on div "51.5 €" at bounding box center [681, 331] width 38 height 13
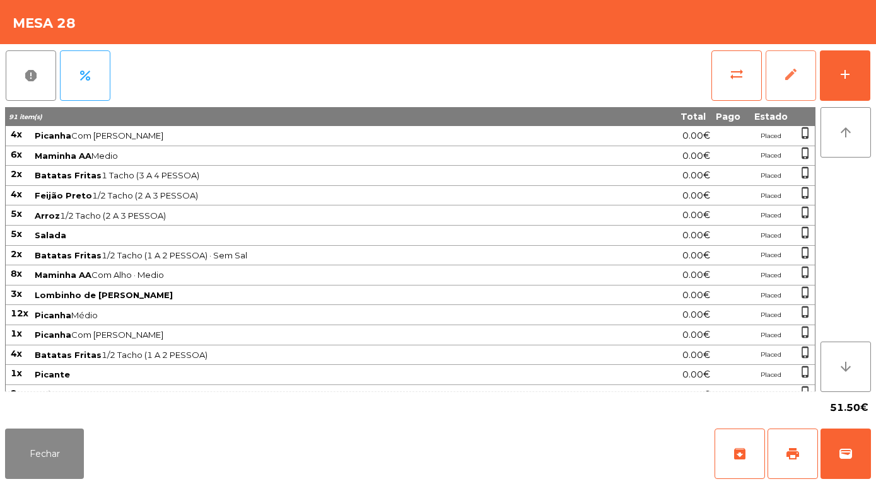
click at [788, 73] on span "edit" at bounding box center [790, 74] width 15 height 15
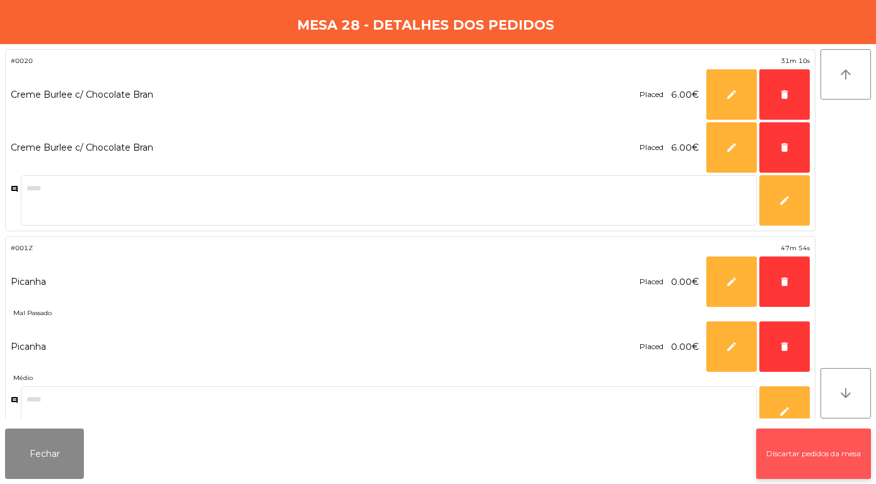
click at [816, 453] on button "Discartar pedidos da mesa" at bounding box center [813, 454] width 115 height 50
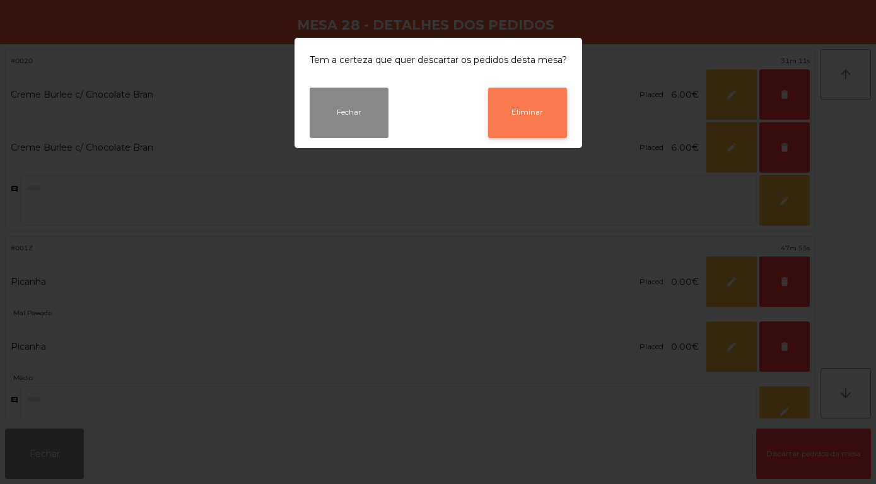
click at [533, 108] on button "Eliminar" at bounding box center [527, 113] width 79 height 50
